Goal: Communication & Community: Answer question/provide support

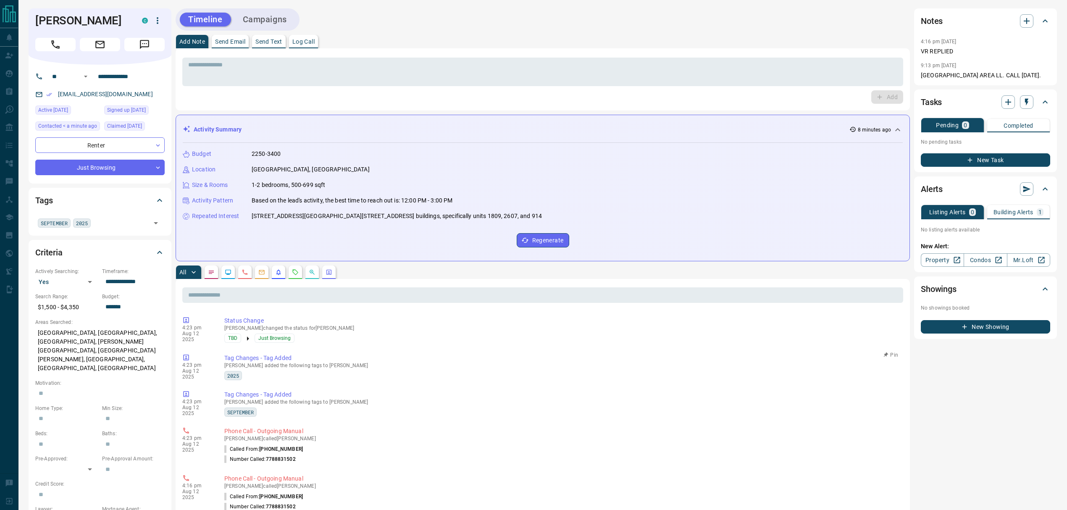
scroll to position [224, 0]
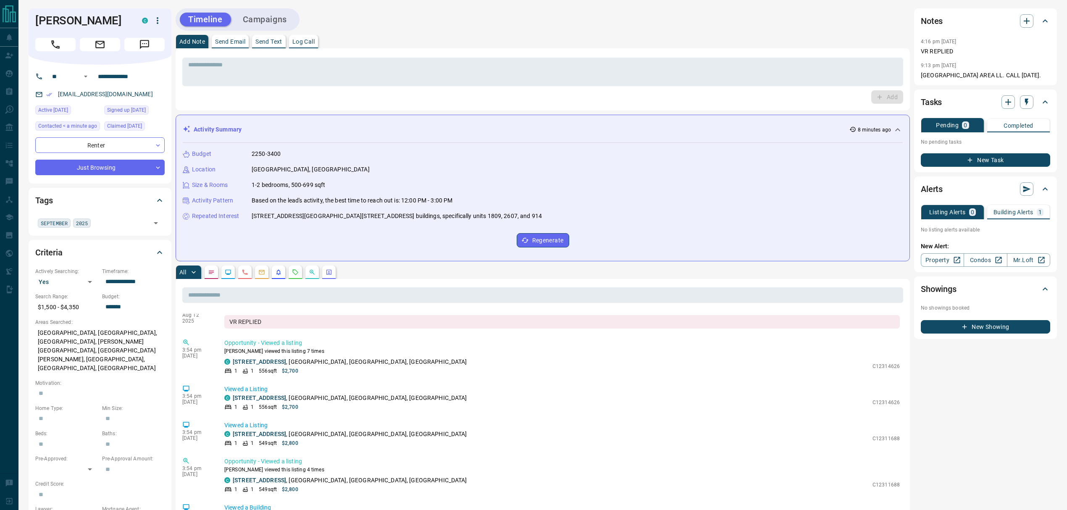
click at [292, 272] on icon "Requests" at bounding box center [295, 272] width 7 height 7
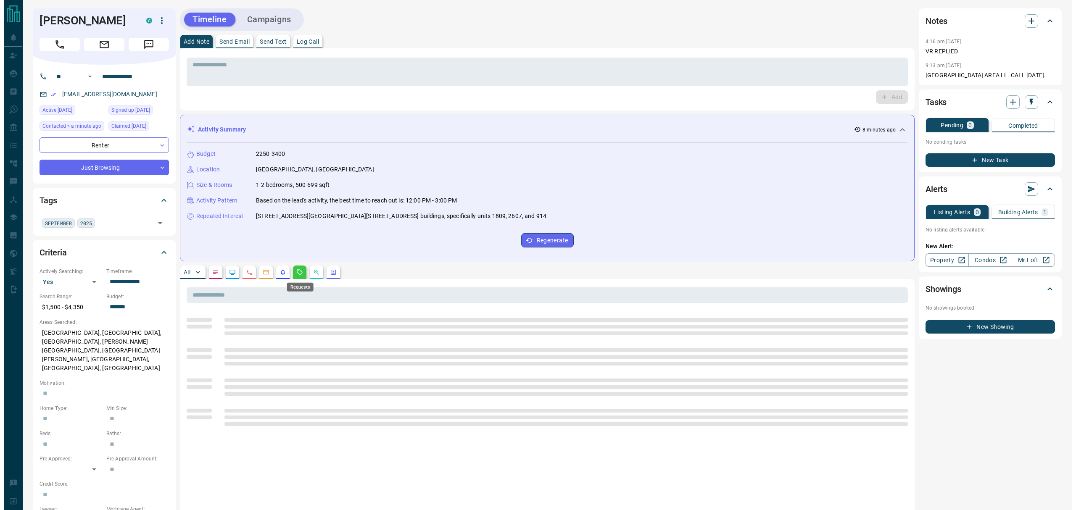
scroll to position [0, 0]
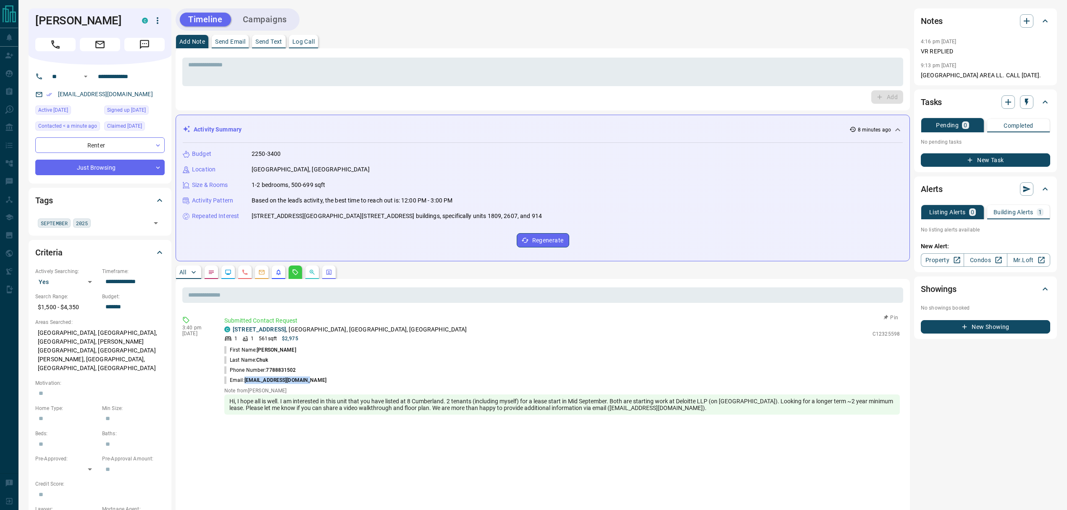
drag, startPoint x: 314, startPoint y: 378, endPoint x: 244, endPoint y: 377, distance: 70.2
click at [244, 377] on li "Email: [EMAIL_ADDRESS][DOMAIN_NAME]" at bounding box center [562, 380] width 676 height 10
copy span "[EMAIL_ADDRESS][DOMAIN_NAME]"
click at [256, 74] on textarea at bounding box center [542, 71] width 709 height 21
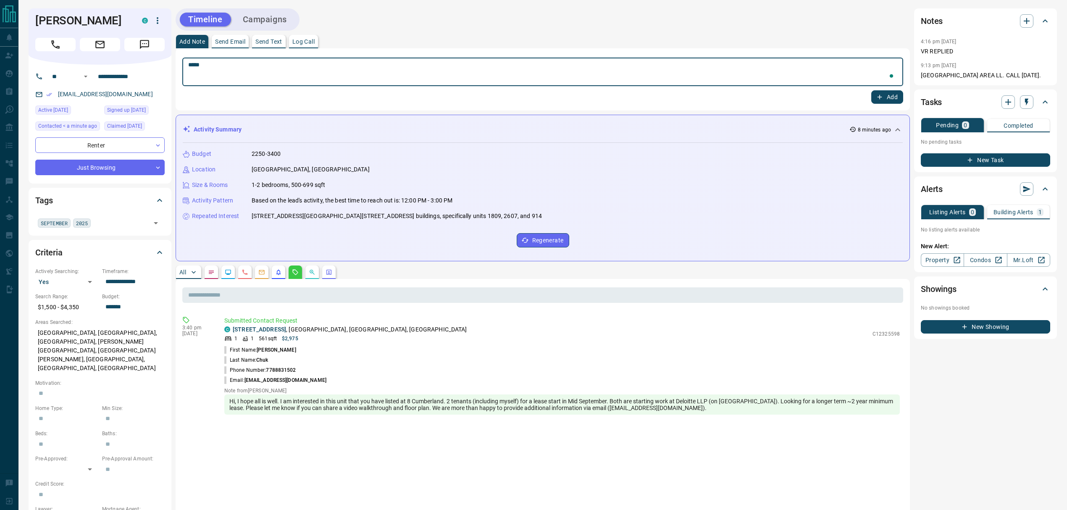
paste textarea "**********"
type textarea "**********"
click at [888, 94] on button "Add" at bounding box center [887, 96] width 32 height 13
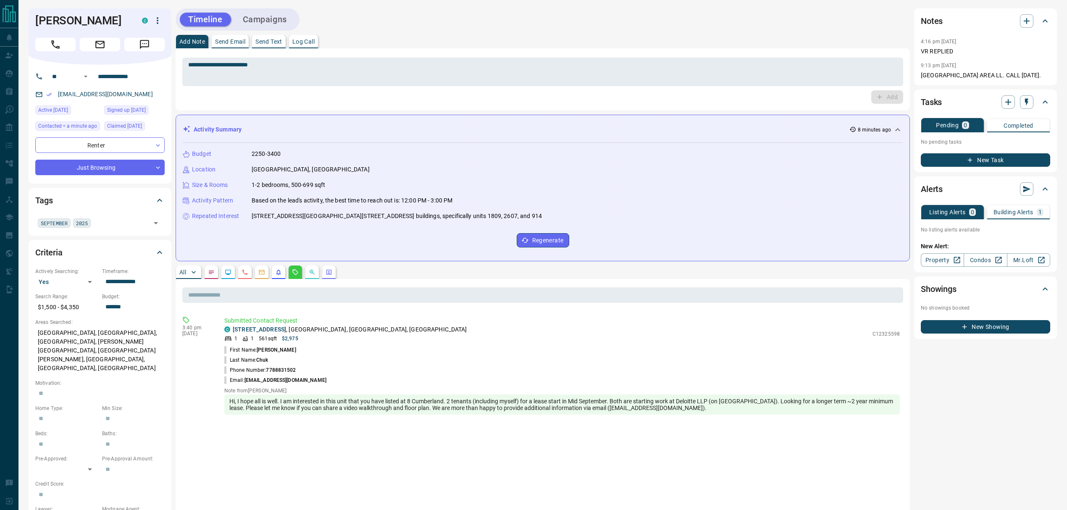
click at [275, 39] on p "Send Text" at bounding box center [268, 42] width 27 height 6
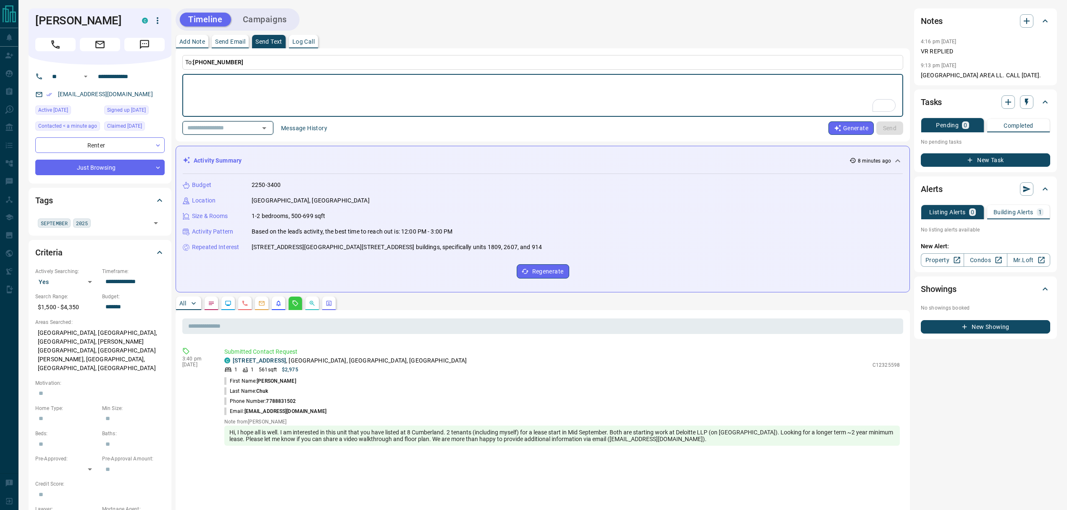
click at [235, 130] on input "text" at bounding box center [216, 128] width 64 height 11
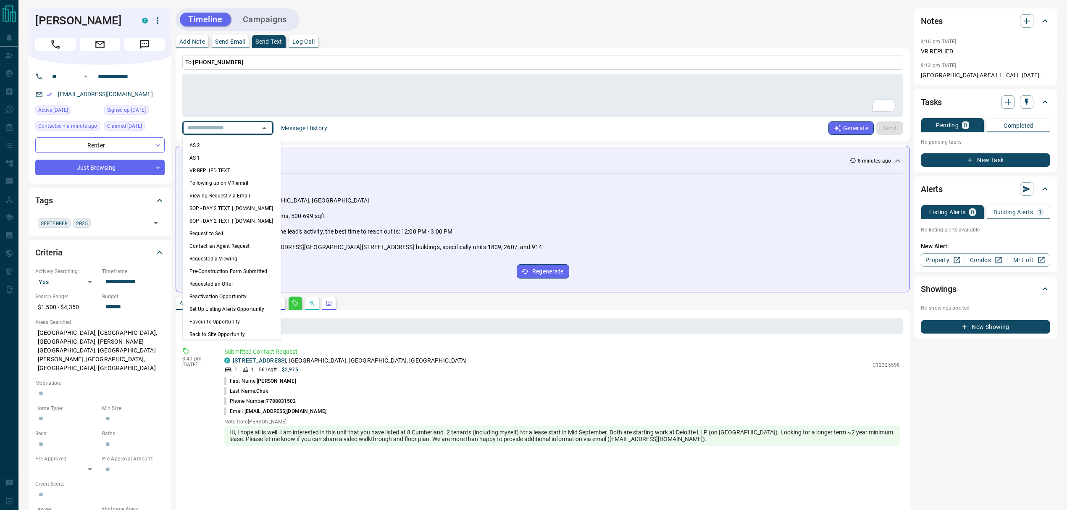
click at [208, 170] on li "VR REPLIED TEXT" at bounding box center [232, 170] width 98 height 13
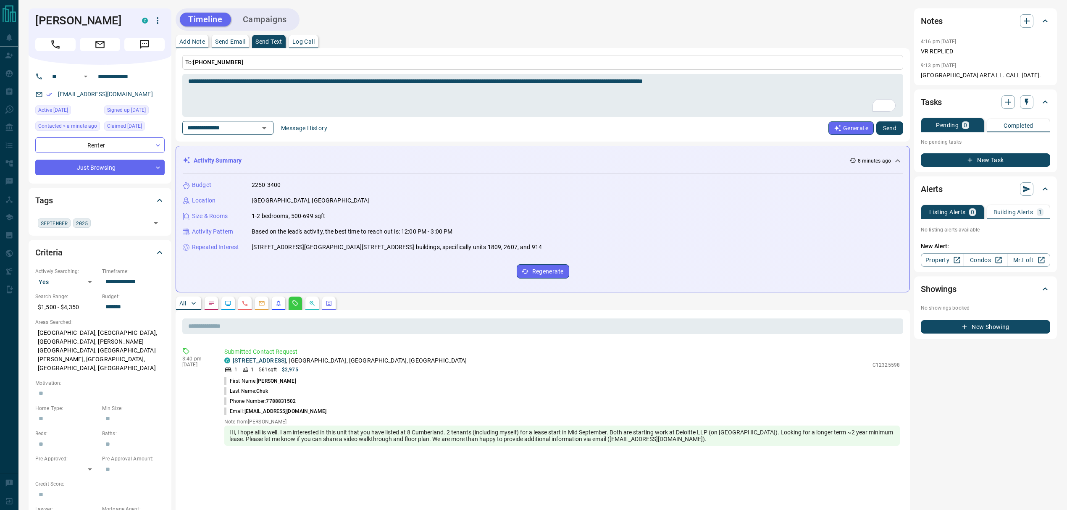
type textarea "**********"
type input "**********"
click at [897, 130] on button "Send" at bounding box center [889, 127] width 27 height 13
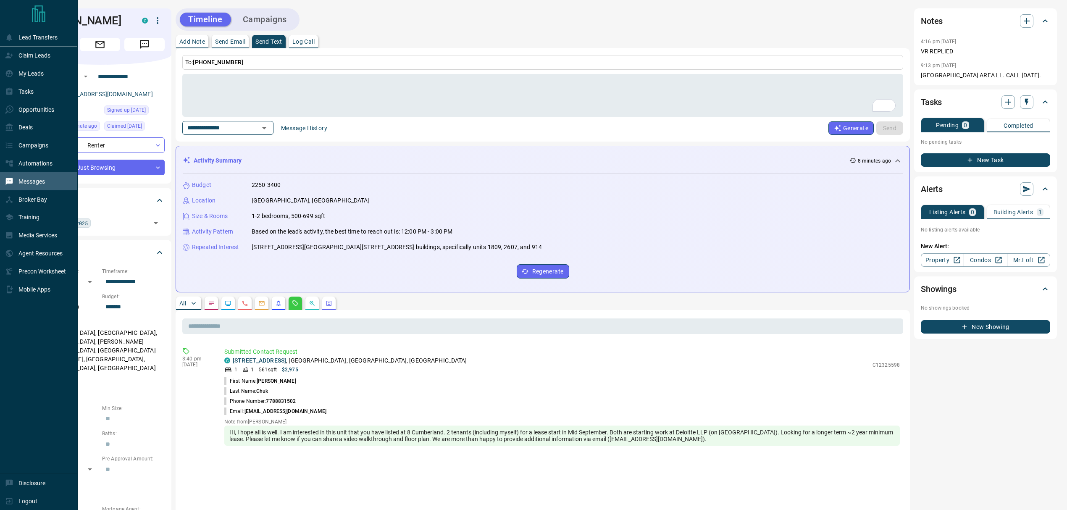
click at [29, 190] on div "Messages" at bounding box center [39, 181] width 78 height 18
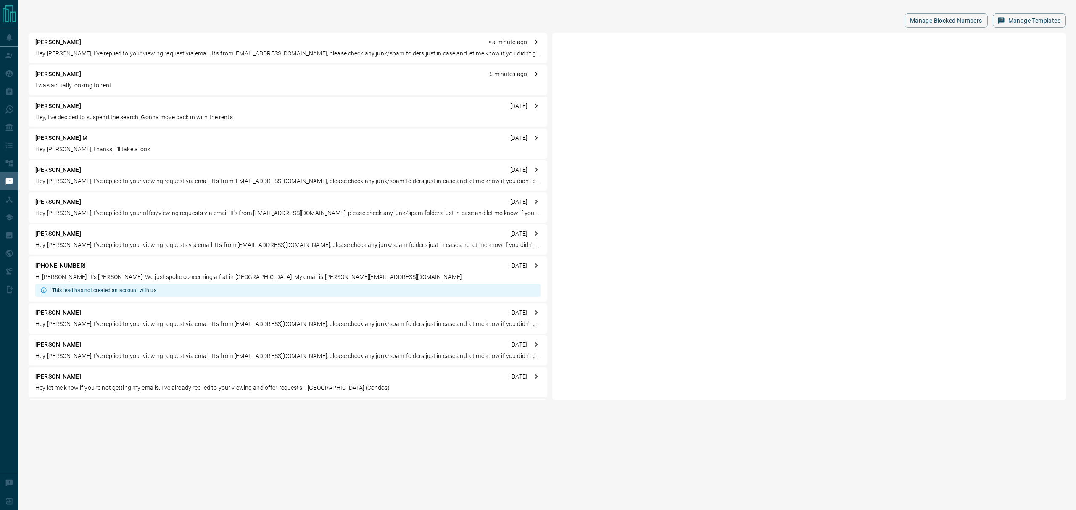
click at [189, 85] on p "I was actually looking to rent" at bounding box center [287, 85] width 505 height 9
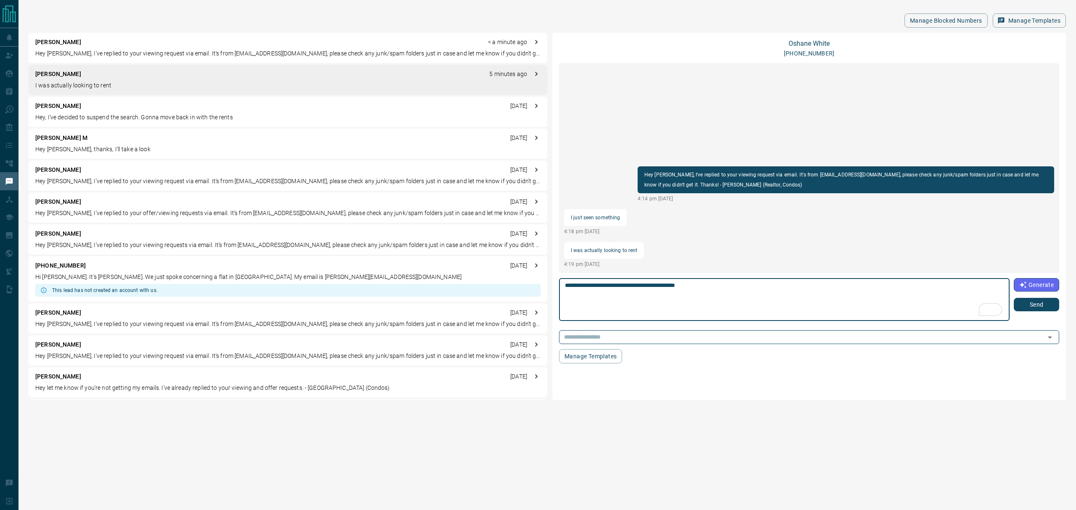
type textarea "**********"
click at [1026, 308] on button "Send" at bounding box center [1035, 304] width 45 height 13
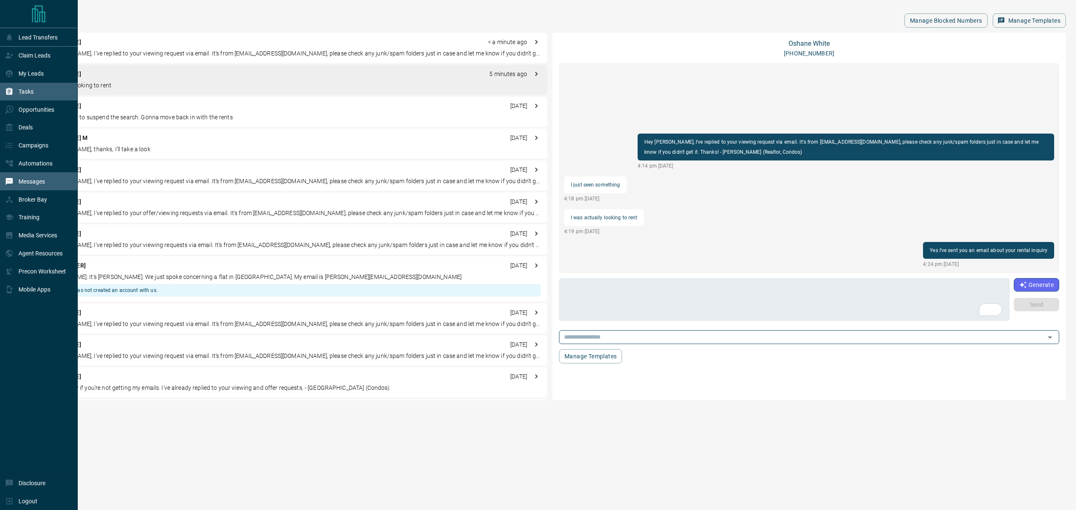
click at [17, 93] on div "Tasks" at bounding box center [19, 92] width 29 height 14
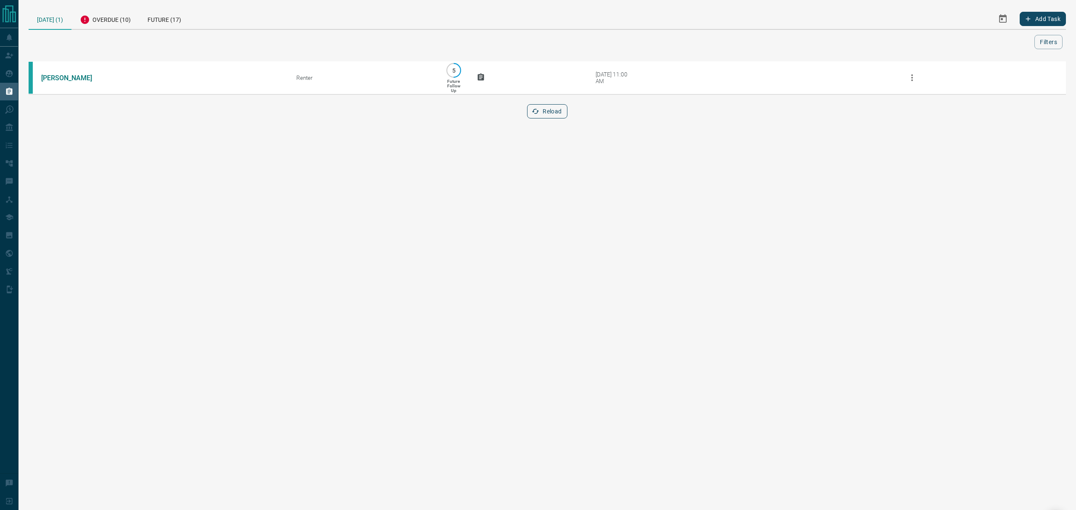
click at [543, 118] on button "Reload" at bounding box center [547, 111] width 40 height 14
click at [99, 18] on div "Overdue (10)" at bounding box center [105, 18] width 68 height 21
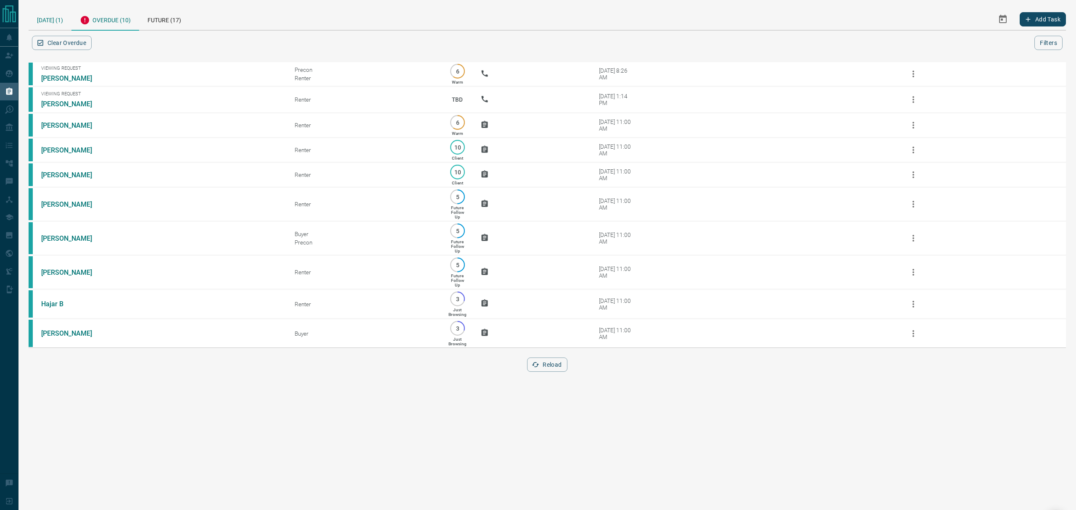
click at [60, 16] on div "[DATE] (1)" at bounding box center [50, 18] width 43 height 21
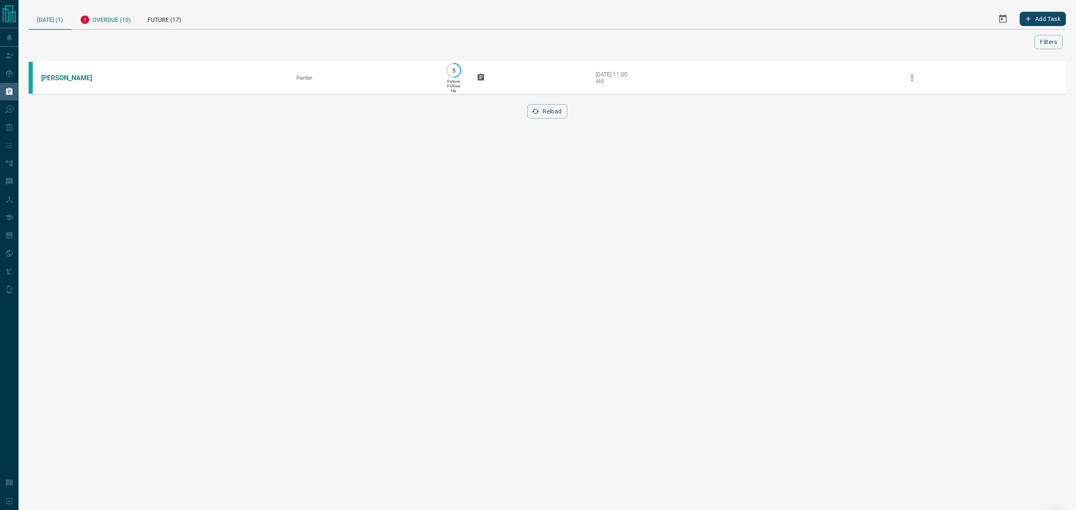
click at [93, 17] on div "Overdue (10)" at bounding box center [105, 18] width 68 height 21
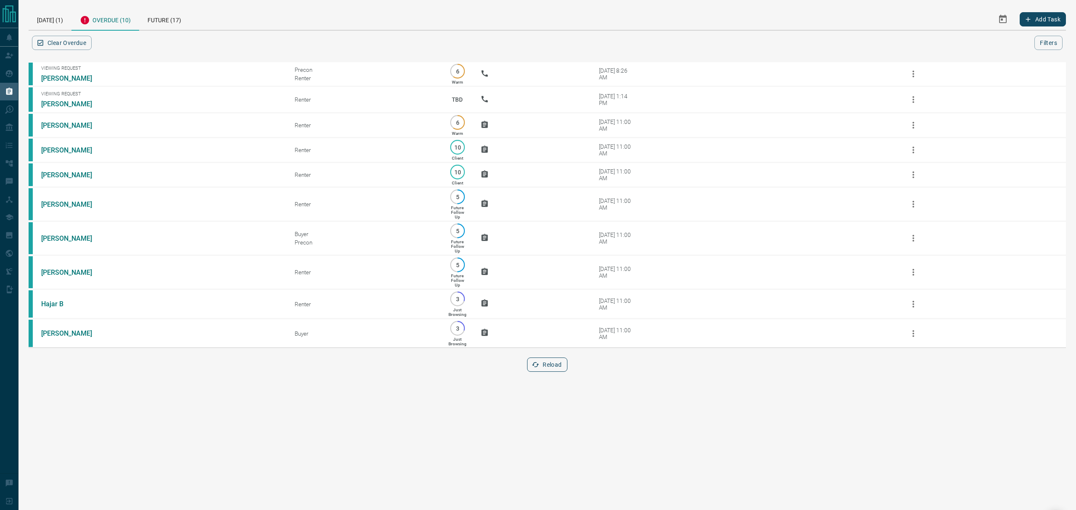
click at [553, 372] on button "Reload" at bounding box center [547, 365] width 40 height 14
click at [548, 372] on button "Reload" at bounding box center [547, 365] width 40 height 14
